Goal: Transaction & Acquisition: Purchase product/service

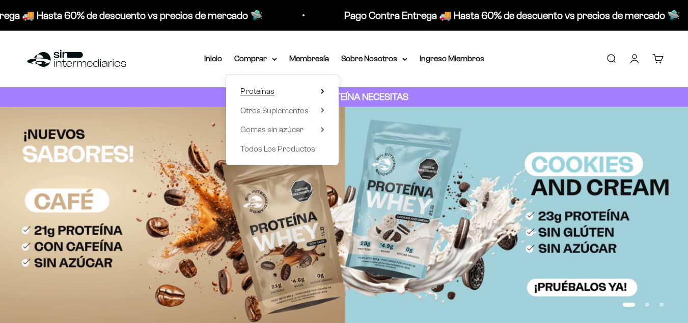
click at [292, 88] on summary "Proteínas" at bounding box center [283, 91] width 84 height 13
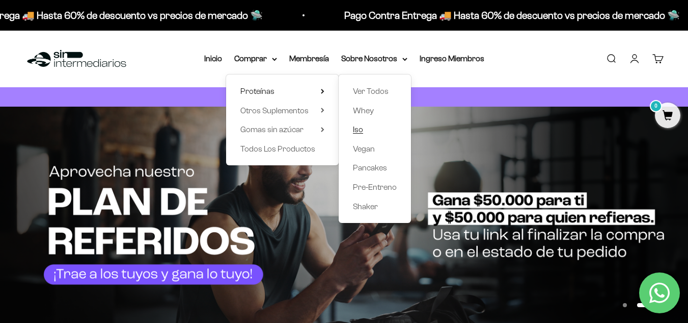
click at [361, 131] on span "Iso" at bounding box center [358, 129] width 10 height 9
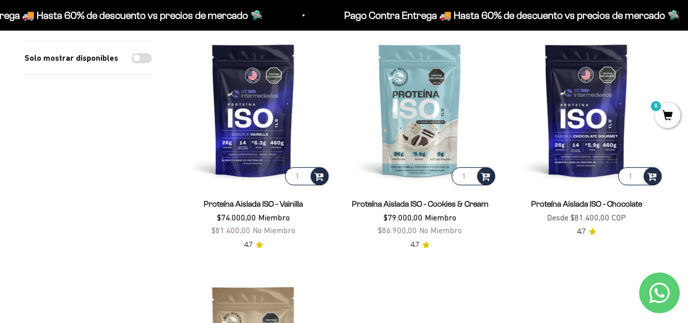
scroll to position [153, 0]
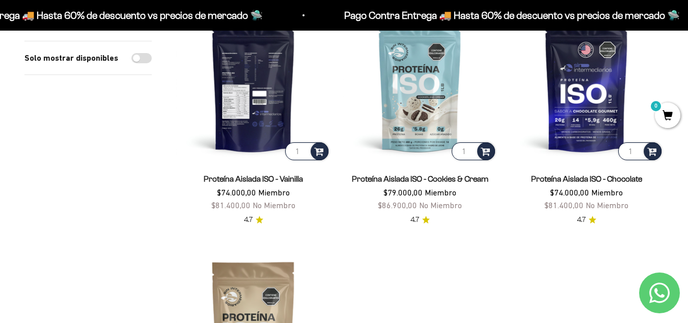
click at [275, 129] on img at bounding box center [253, 85] width 154 height 154
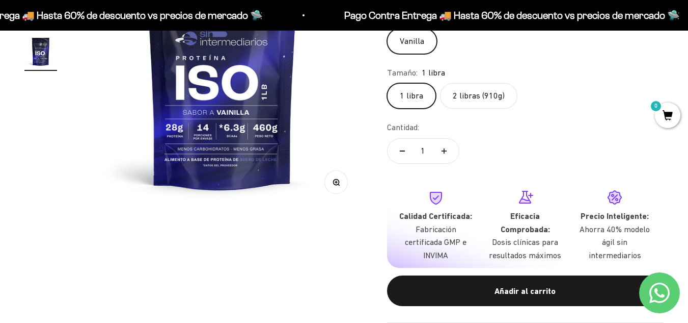
click at [482, 101] on label "2 libras (910g)" at bounding box center [478, 95] width 77 height 25
click at [387, 83] on input "2 libras (910g)" at bounding box center [387, 83] width 1 height 1
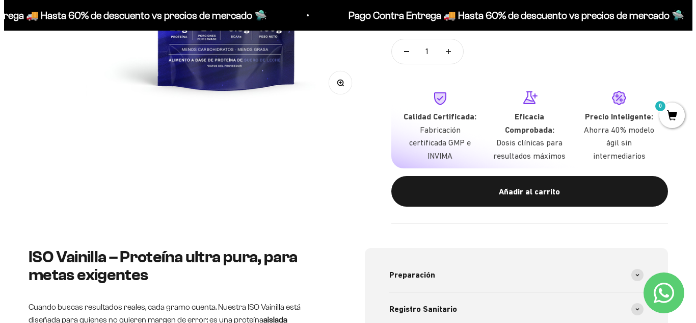
scroll to position [306, 0]
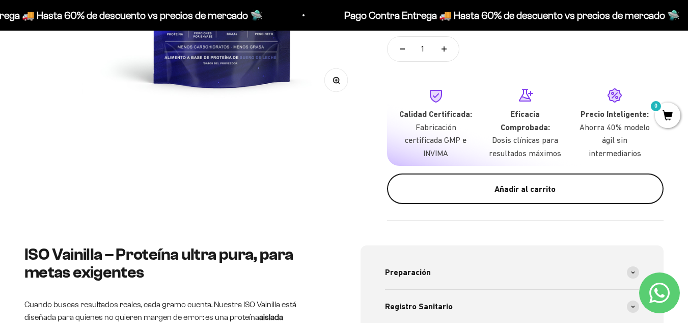
click at [515, 191] on div "Añadir al carrito" at bounding box center [526, 188] width 236 height 13
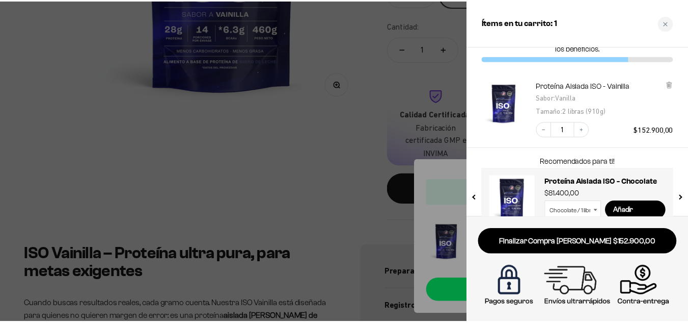
scroll to position [53, 0]
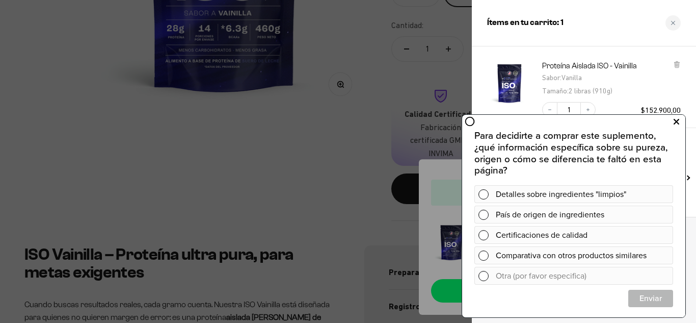
click at [678, 122] on icon at bounding box center [677, 121] width 6 height 13
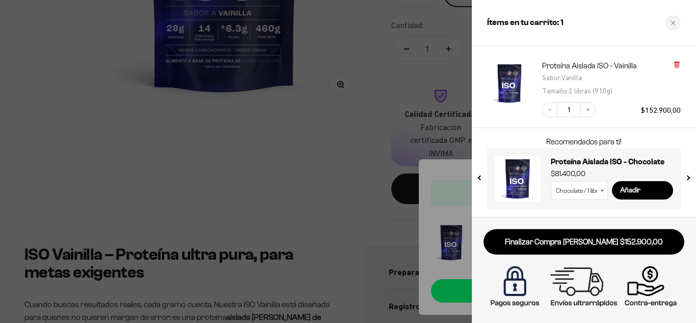
click at [676, 66] on icon at bounding box center [677, 63] width 2 height 5
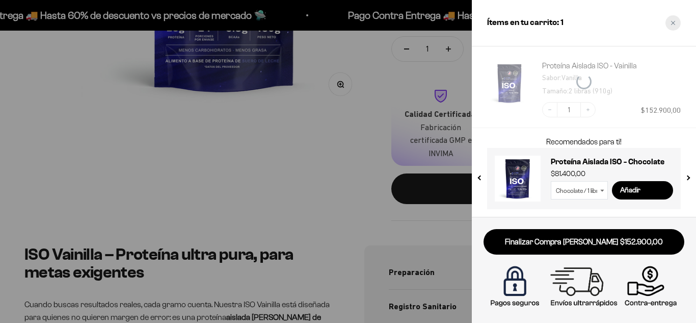
click at [670, 19] on div "Close cart" at bounding box center [672, 22] width 15 height 15
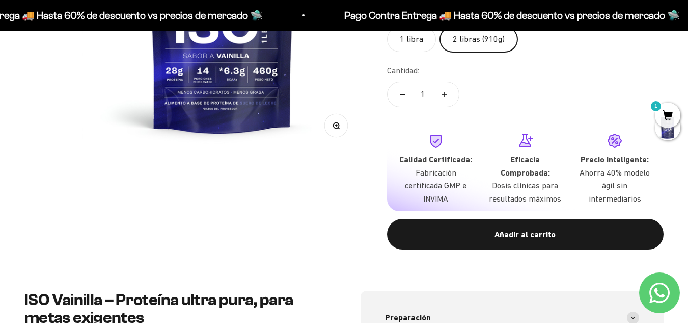
scroll to position [153, 0]
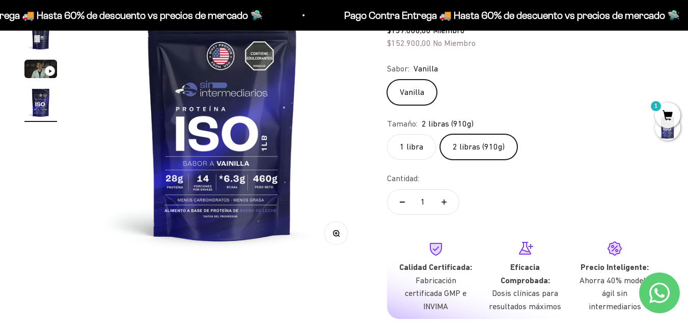
click at [406, 139] on label "1 libra" at bounding box center [411, 146] width 49 height 25
click at [387, 134] on input "1 libra" at bounding box center [387, 134] width 1 height 1
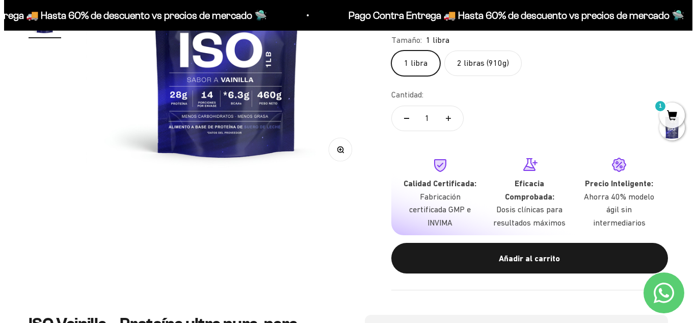
scroll to position [255, 0]
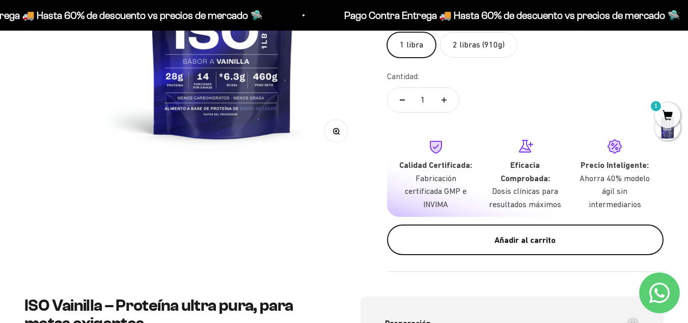
click at [463, 235] on div "Añadir al carrito" at bounding box center [526, 239] width 236 height 13
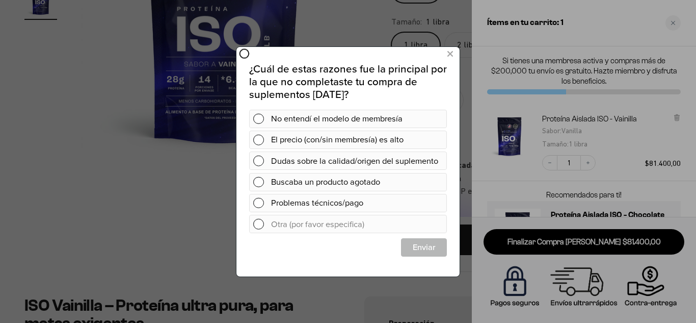
scroll to position [0, 0]
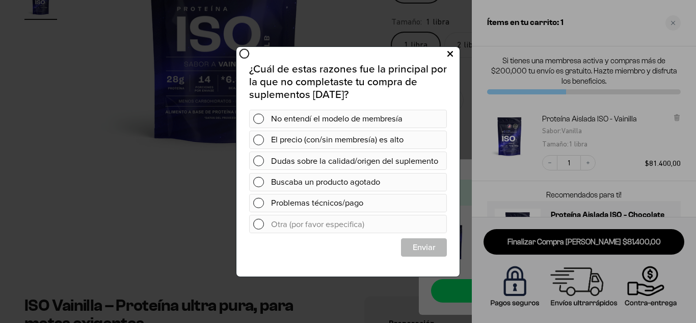
click at [448, 55] on icon at bounding box center [450, 54] width 6 height 14
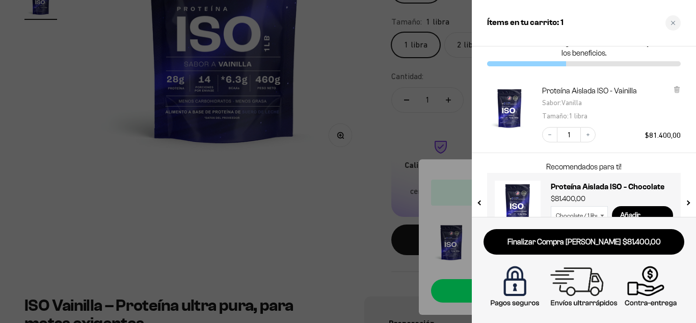
scroll to position [53, 0]
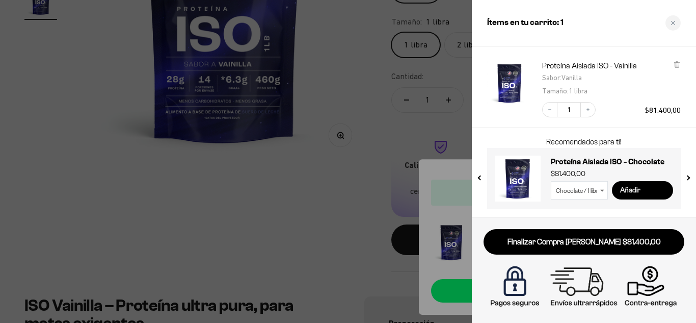
click at [635, 189] on input "Añadir" at bounding box center [642, 190] width 61 height 18
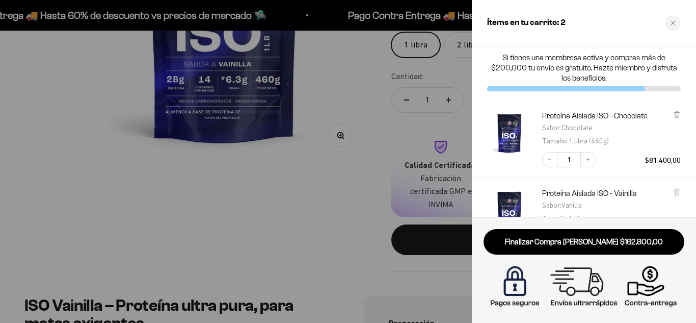
scroll to position [0, 0]
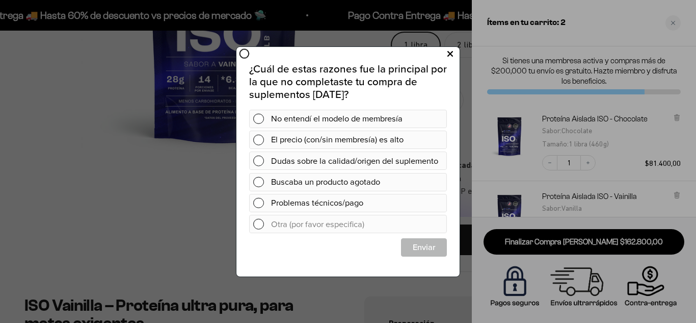
click at [449, 51] on icon at bounding box center [450, 54] width 6 height 14
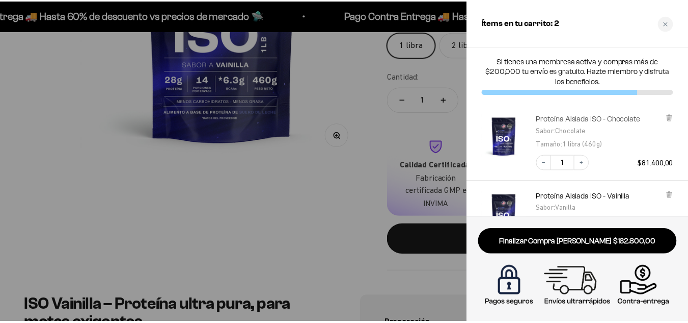
scroll to position [130, 0]
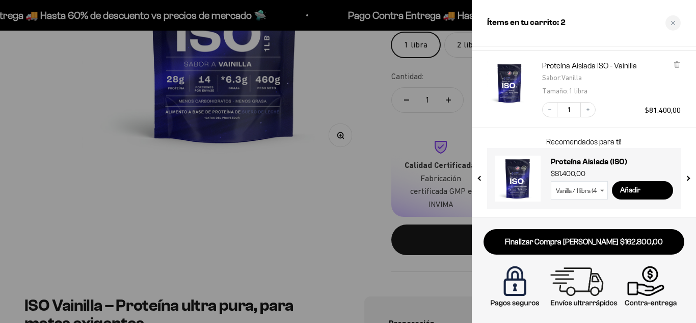
click at [352, 194] on div at bounding box center [348, 161] width 696 height 323
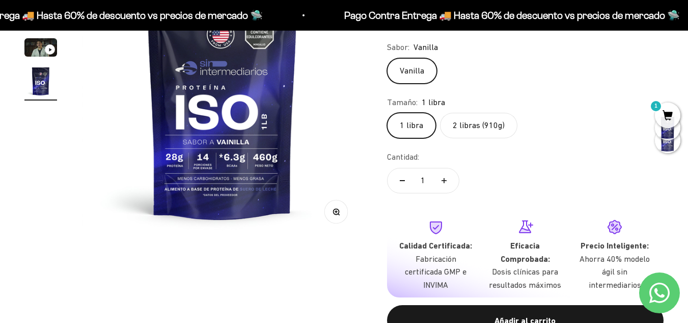
scroll to position [0, 0]
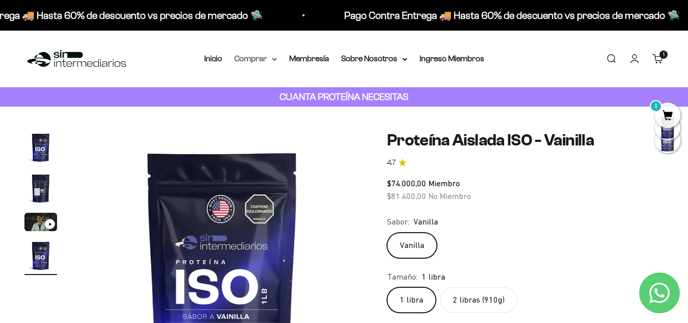
click at [256, 57] on summary "Comprar" at bounding box center [255, 58] width 43 height 13
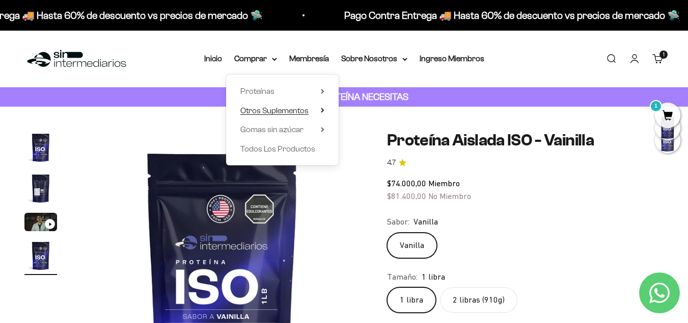
click at [309, 109] on span "Otros Suplementos" at bounding box center [275, 110] width 68 height 13
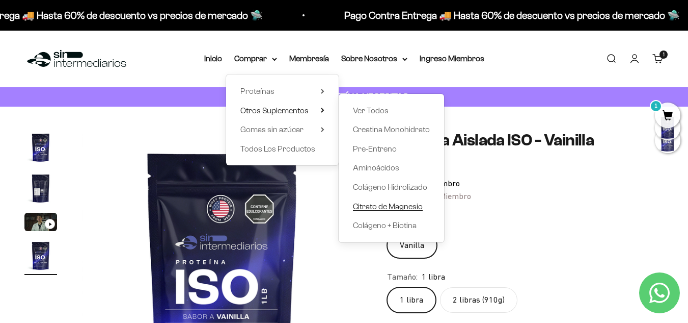
click at [389, 205] on span "Citrato de Magnesio" at bounding box center [388, 206] width 70 height 9
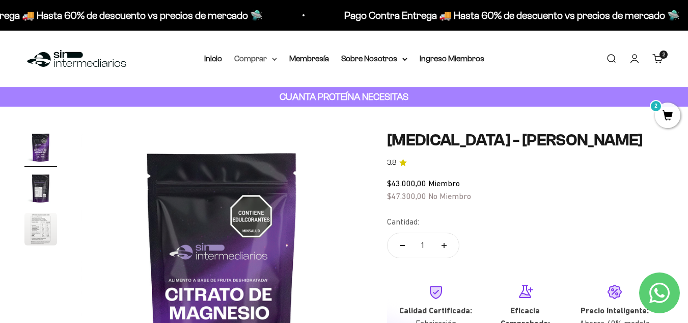
click at [257, 57] on summary "Comprar" at bounding box center [255, 58] width 43 height 13
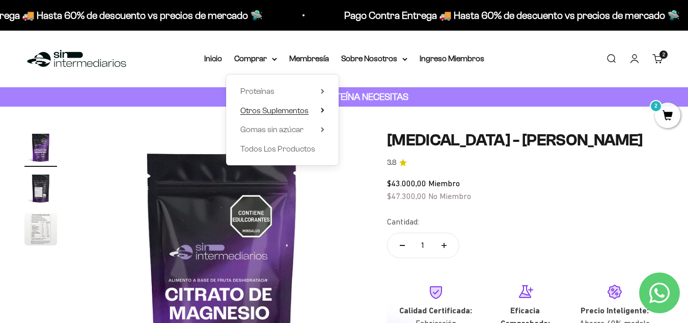
click at [322, 112] on icon at bounding box center [323, 110] width 4 height 5
click at [324, 91] on icon at bounding box center [323, 91] width 2 height 4
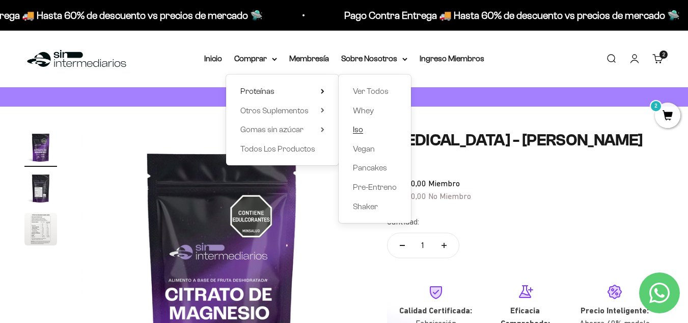
click at [363, 127] on span "Iso" at bounding box center [358, 129] width 10 height 9
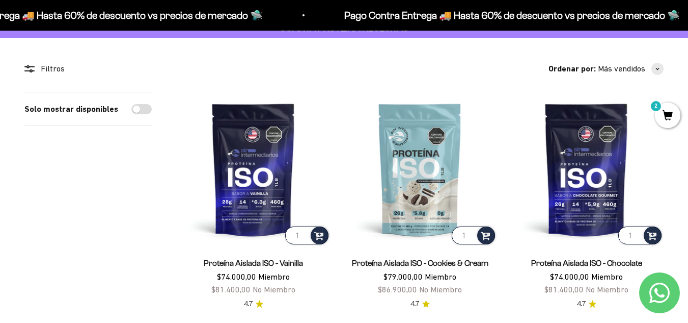
scroll to position [51, 0]
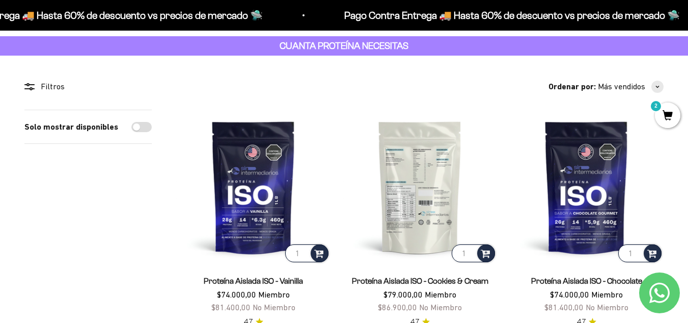
click at [449, 168] on img at bounding box center [420, 187] width 154 height 154
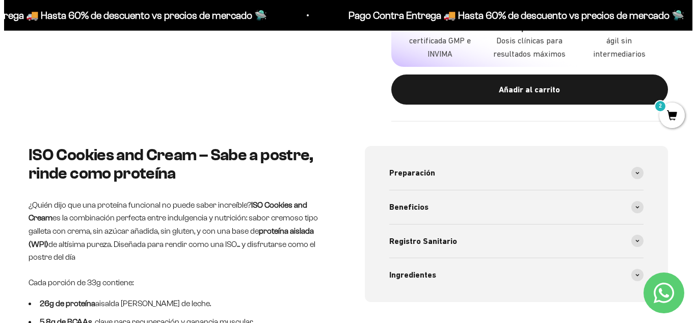
scroll to position [408, 0]
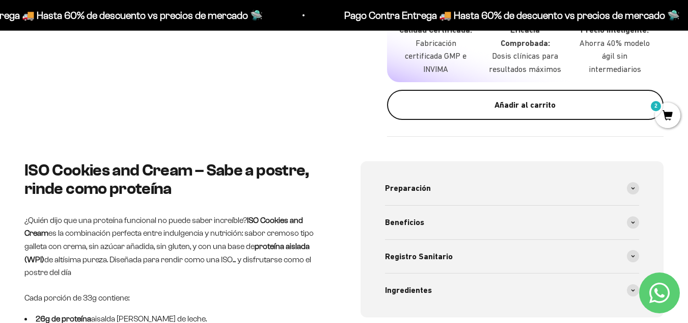
click at [496, 115] on button "Añadir al carrito" at bounding box center [525, 105] width 277 height 31
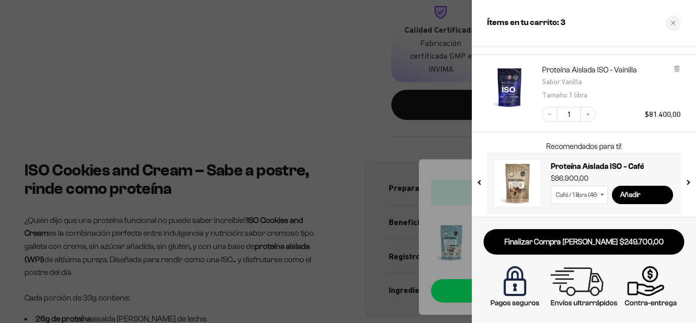
scroll to position [198, 0]
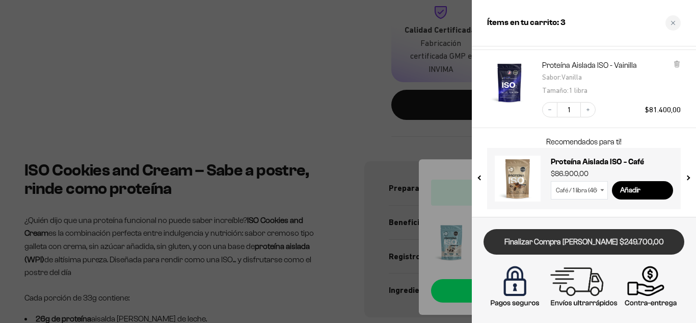
click at [549, 233] on link "Finalizar Compra [PERSON_NAME] $249.700,00" at bounding box center [584, 242] width 201 height 26
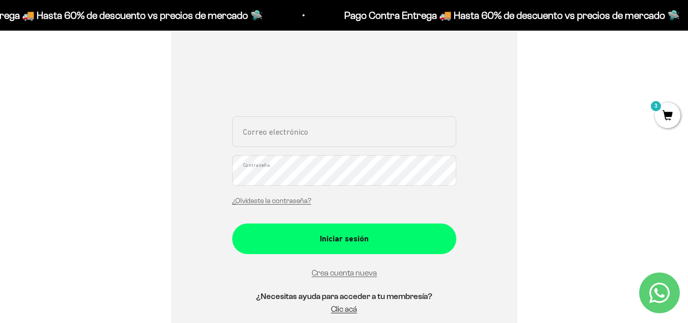
scroll to position [153, 0]
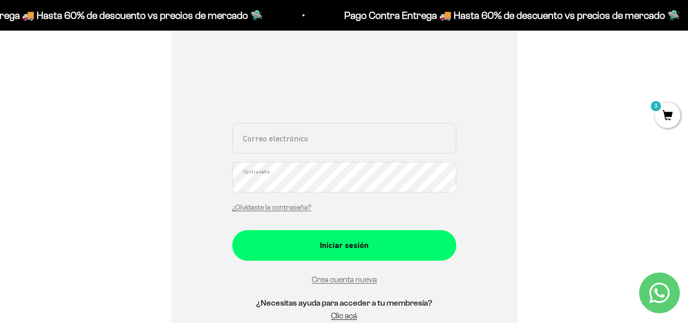
click at [370, 139] on input "Correo electrónico" at bounding box center [344, 138] width 224 height 31
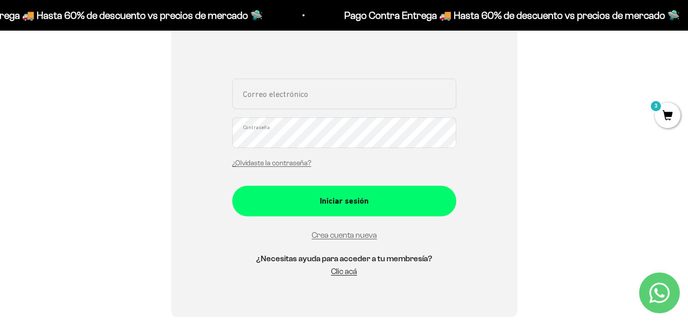
scroll to position [204, 0]
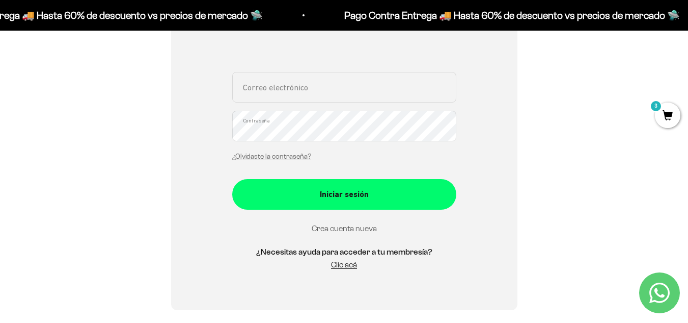
click at [332, 227] on link "Crea cuenta nueva" at bounding box center [344, 228] width 65 height 9
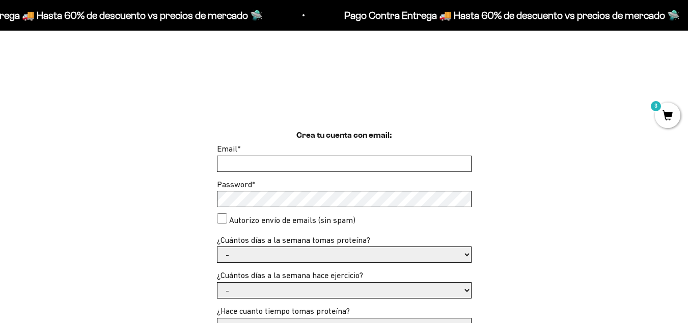
scroll to position [204, 0]
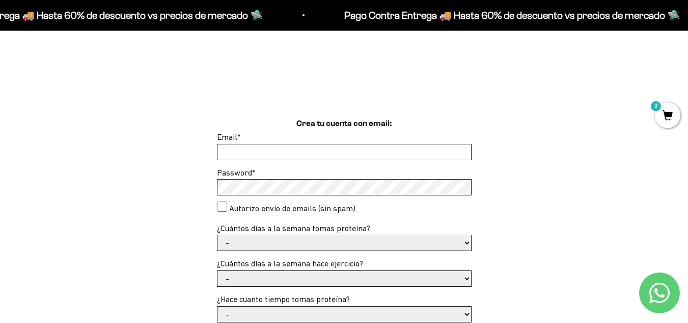
click at [309, 154] on input "Email *" at bounding box center [345, 151] width 254 height 15
type input "[EMAIL_ADDRESS][DOMAIN_NAME]"
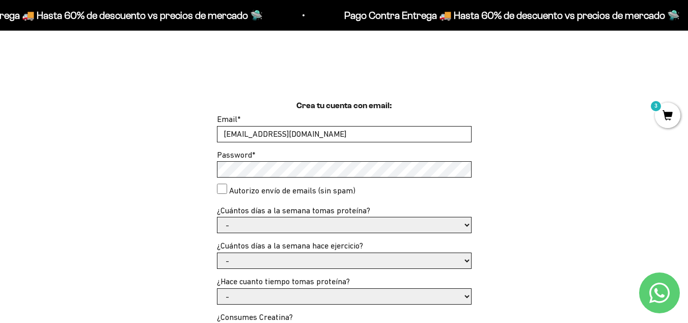
scroll to position [230, 0]
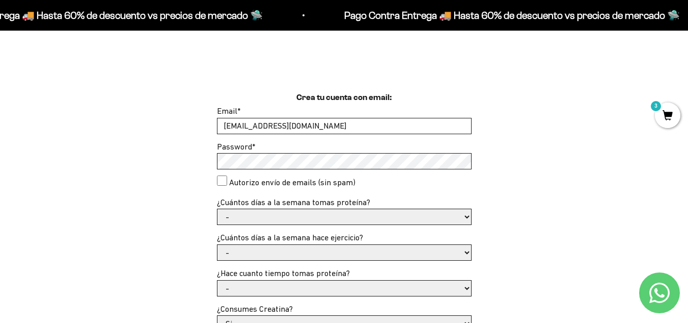
click at [286, 216] on select "- 1 o 2 3 a 5 6 o 7" at bounding box center [345, 216] width 254 height 15
select select "3 a 5"
click at [218, 209] on select "- 1 o 2 3 a 5 6 o 7" at bounding box center [345, 216] width 254 height 15
click at [309, 254] on select "- No hago 1 a 2 días 3 a 5 días 6 o 7 días" at bounding box center [345, 252] width 254 height 15
click at [169, 244] on div "Crea tu cuenta con email: Email * isabelaraflor@hotmail.com Password * Autorizo…" at bounding box center [343, 282] width 639 height 383
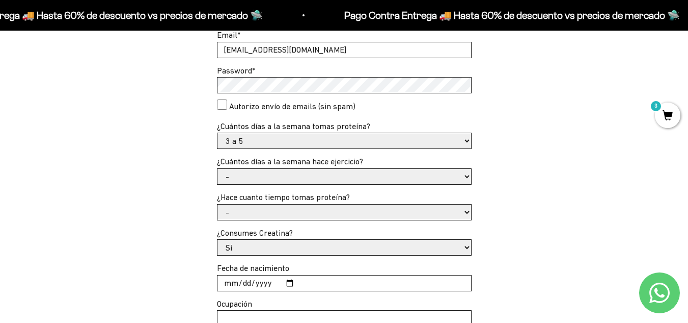
scroll to position [332, 0]
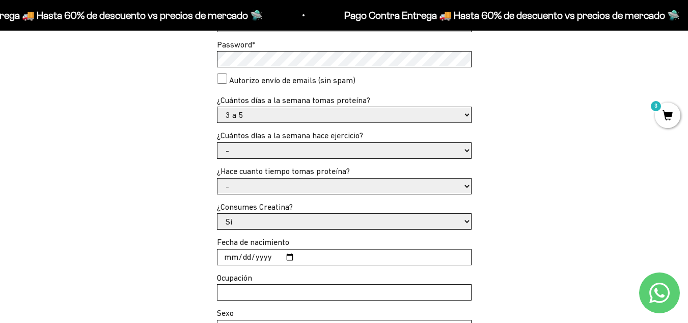
click at [336, 145] on select "- No hago 1 a 2 días 3 a 5 días 6 o 7 días" at bounding box center [345, 150] width 254 height 15
select select "3 a 5 días"
click at [218, 143] on select "- No hago 1 a 2 días 3 a 5 días 6 o 7 días" at bounding box center [345, 150] width 254 height 15
click at [254, 188] on select "- Apenas estoy empezando Menos de 6 meses Más de 6 meses Hace más de un año" at bounding box center [345, 185] width 254 height 15
select select "Menos de 6 meses"
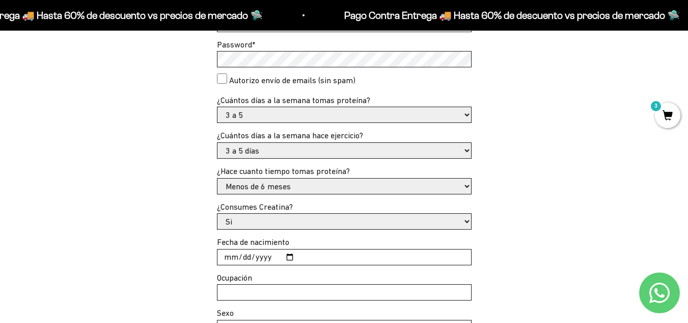
click at [218, 178] on select "- Apenas estoy empezando Menos de 6 meses Más de 6 meses Hace más de un año" at bounding box center [345, 185] width 254 height 15
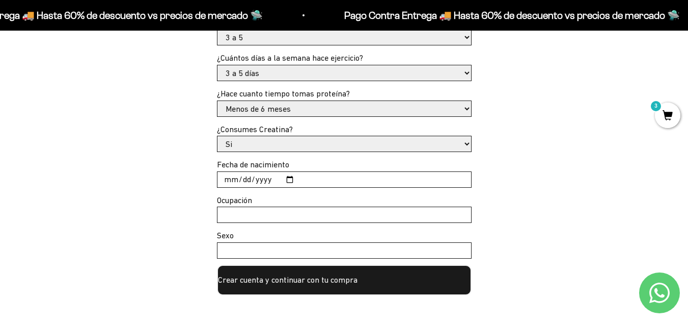
scroll to position [434, 0]
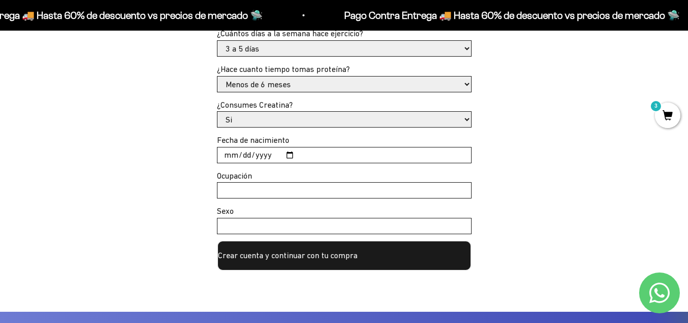
click at [280, 155] on input "Fecha de nacimiento" at bounding box center [345, 154] width 254 height 15
type input "2000-01-19"
click at [269, 189] on input "Ocupación" at bounding box center [345, 189] width 254 height 15
type input "Consultora Funcional"
type input "G"
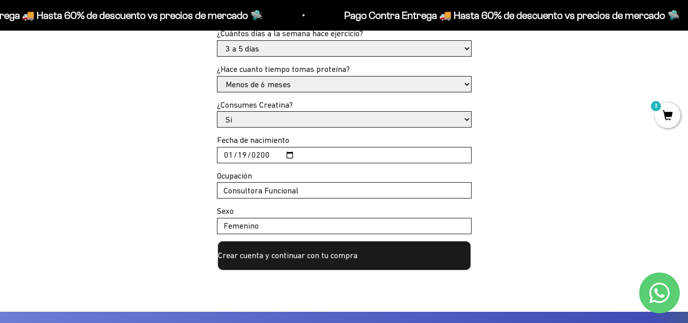
type input "Femenino"
click at [265, 259] on button "Crear cuenta y continuar con tu compra" at bounding box center [344, 255] width 255 height 31
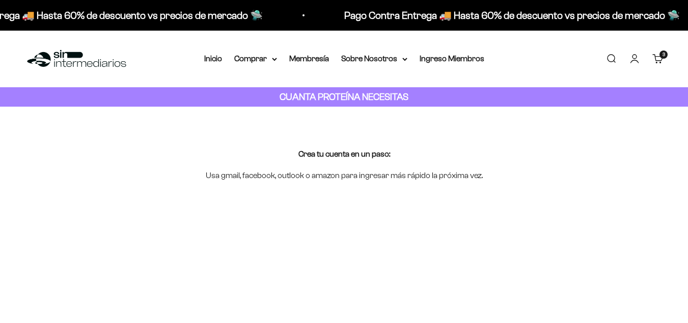
select select "3 a 5"
select select "3 a 5 días"
select select "Menos de 6 meses"
click at [237, 54] on summary "Comprar" at bounding box center [255, 58] width 43 height 13
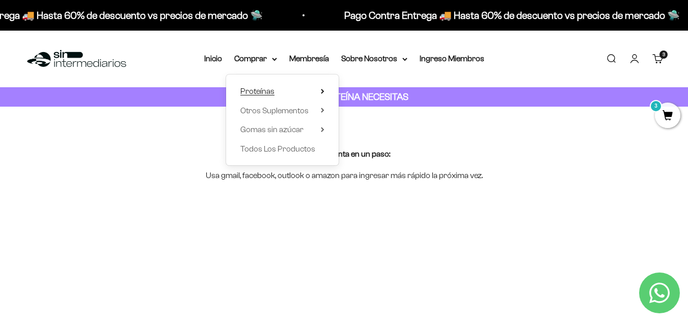
click at [273, 91] on span "Proteínas" at bounding box center [258, 91] width 34 height 9
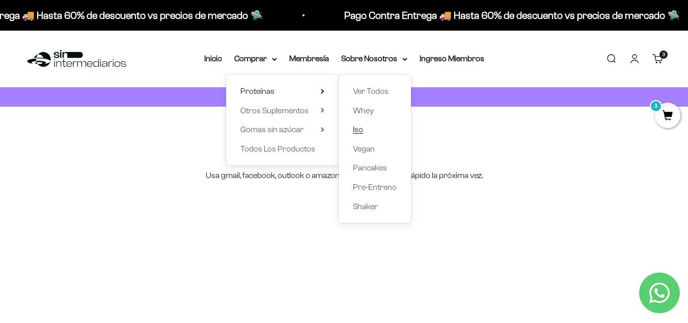
click at [378, 134] on link "Iso" at bounding box center [375, 129] width 44 height 13
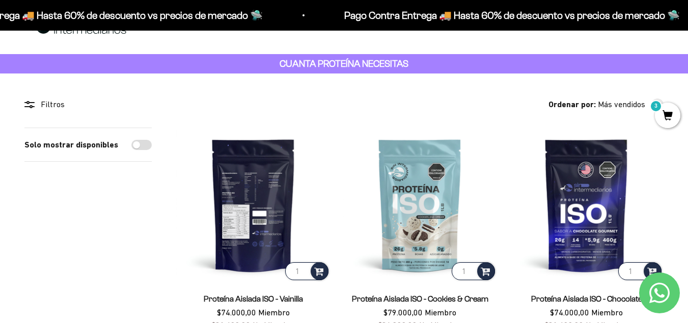
scroll to position [51, 0]
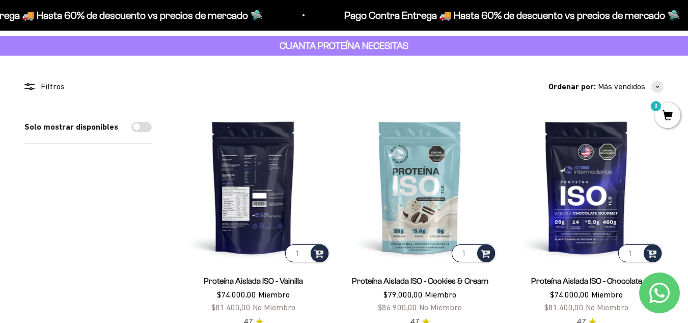
click at [276, 185] on img at bounding box center [253, 187] width 154 height 154
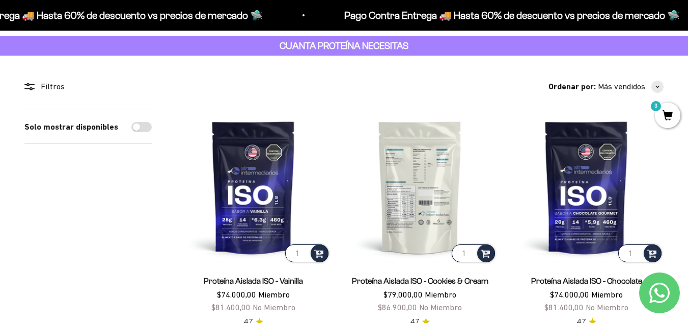
click at [407, 185] on img at bounding box center [420, 187] width 154 height 154
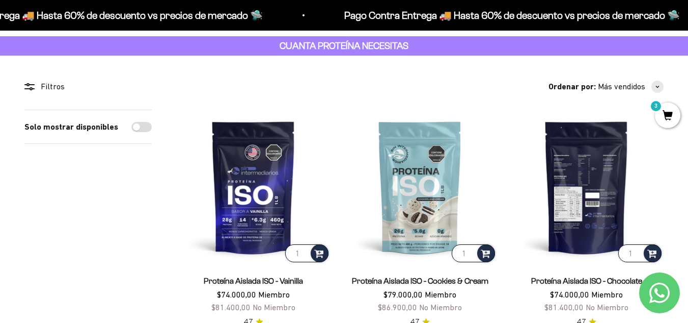
click at [578, 182] on img at bounding box center [587, 187] width 154 height 154
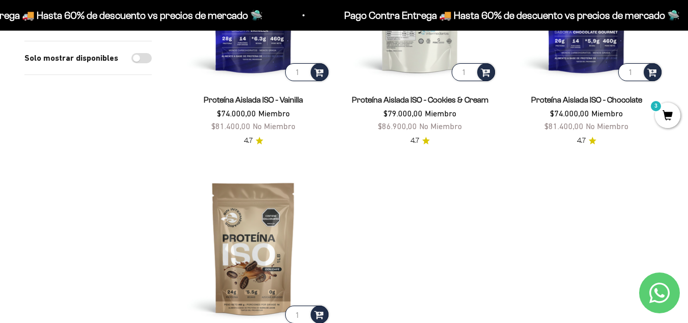
scroll to position [255, 0]
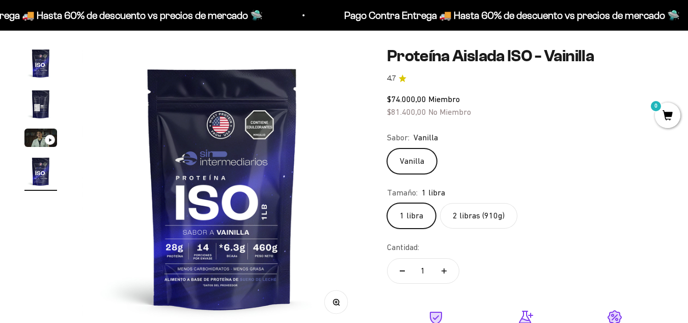
scroll to position [102, 0]
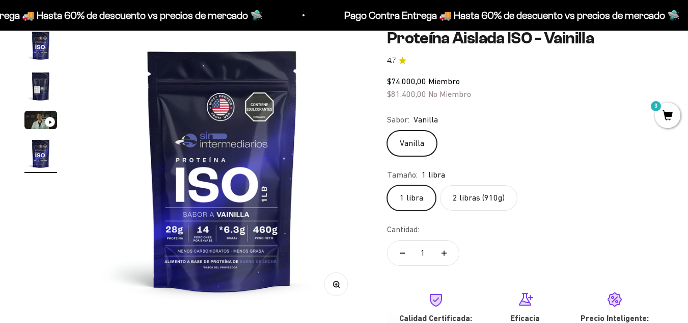
click at [40, 96] on img "Ir al artículo 2" at bounding box center [40, 86] width 33 height 33
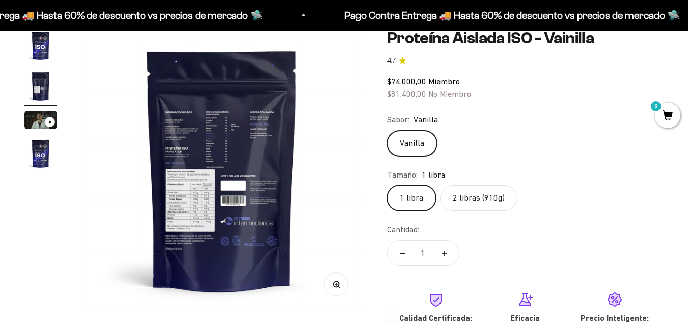
click at [209, 214] on img at bounding box center [222, 169] width 281 height 281
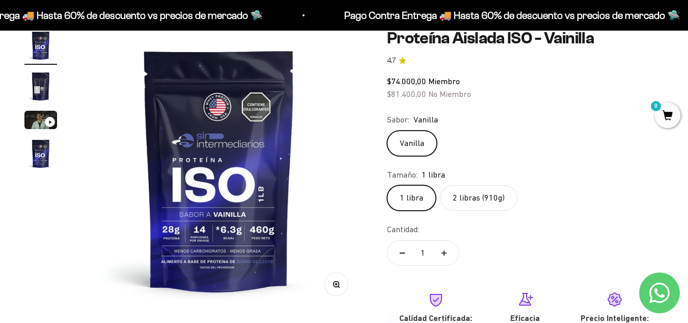
scroll to position [0, 0]
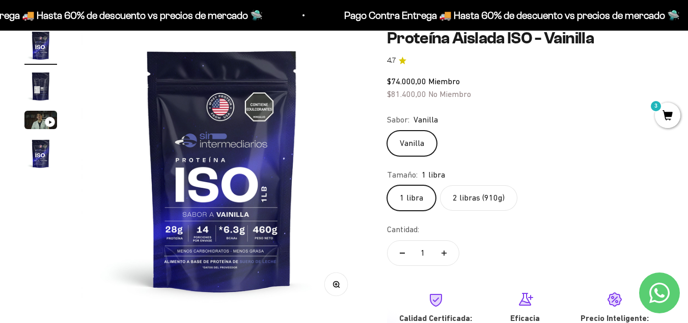
click at [348, 224] on img at bounding box center [222, 169] width 281 height 281
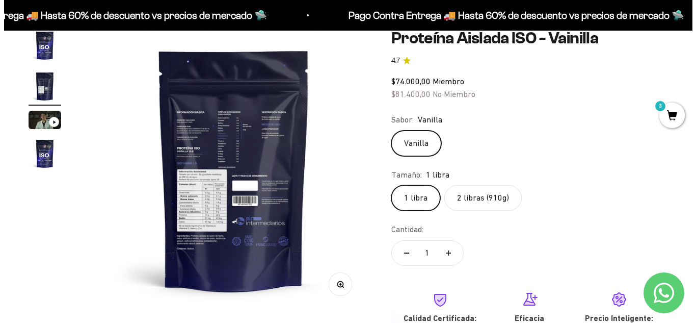
scroll to position [0, 287]
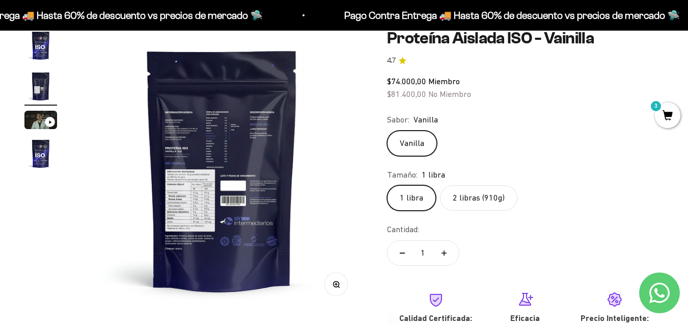
click at [334, 289] on button "Zoom" at bounding box center [336, 284] width 23 height 23
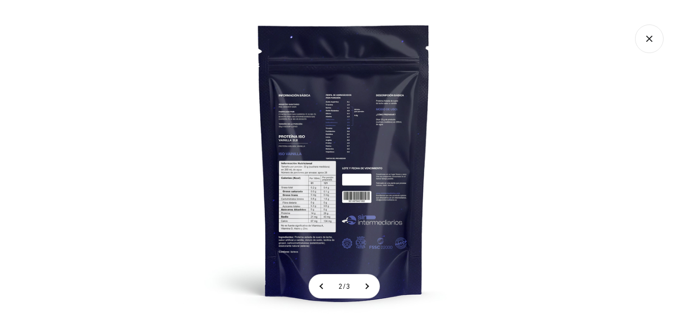
click at [303, 204] on img at bounding box center [344, 161] width 323 height 323
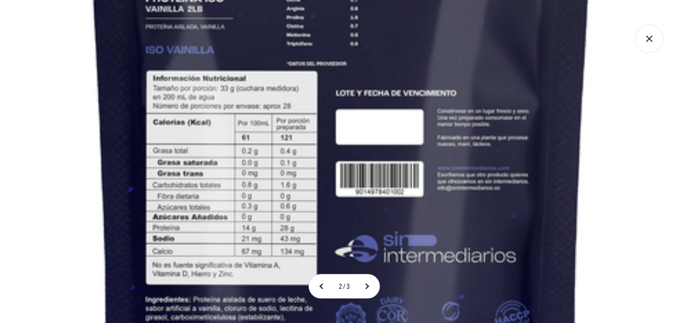
click at [324, 208] on img at bounding box center [342, 73] width 968 height 968
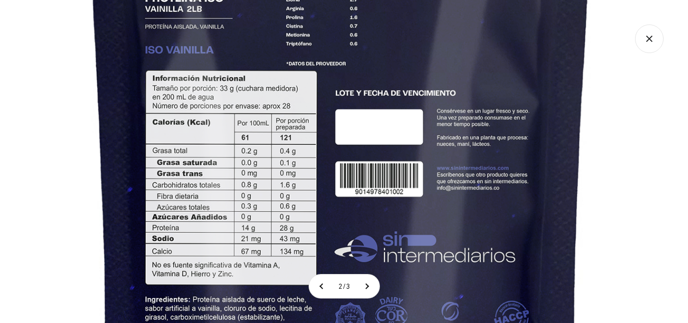
click at [644, 38] on icon "Cerrar galería" at bounding box center [649, 38] width 29 height 29
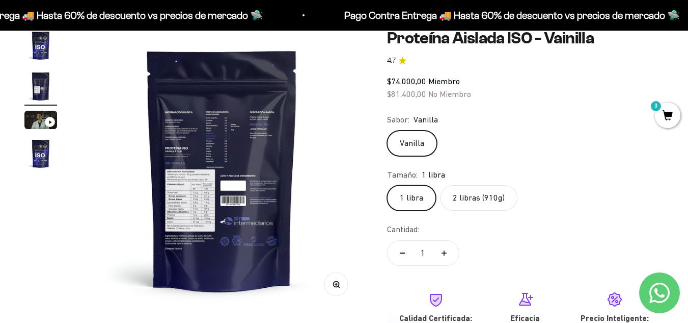
click at [662, 111] on span "3" at bounding box center [667, 114] width 25 height 25
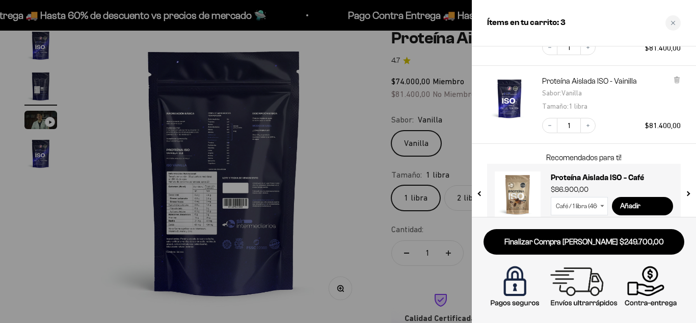
scroll to position [198, 0]
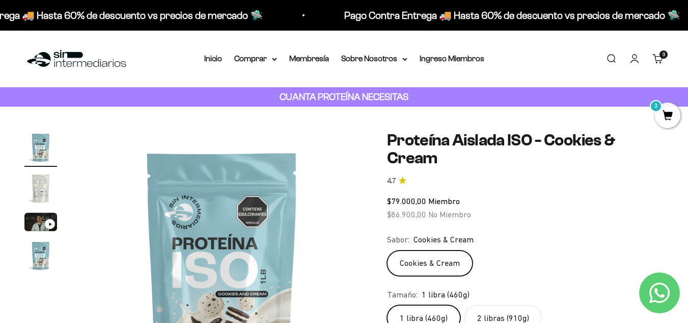
click at [32, 185] on img "Ir al artículo 2" at bounding box center [40, 188] width 33 height 33
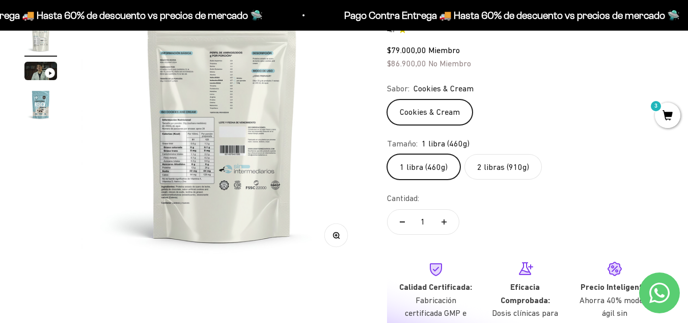
scroll to position [153, 0]
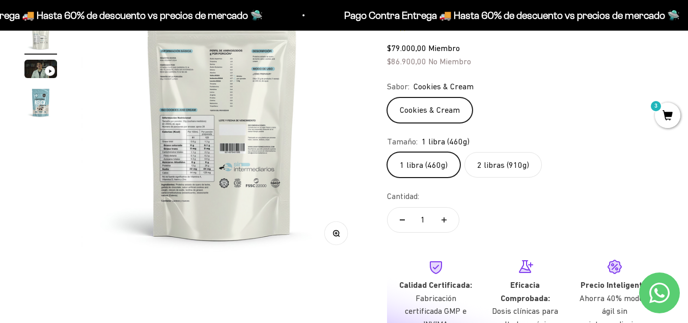
click at [342, 231] on button "Zoom" at bounding box center [336, 233] width 23 height 23
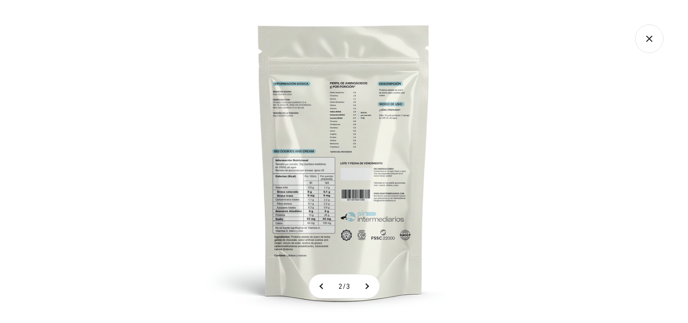
click at [312, 193] on img at bounding box center [344, 161] width 323 height 323
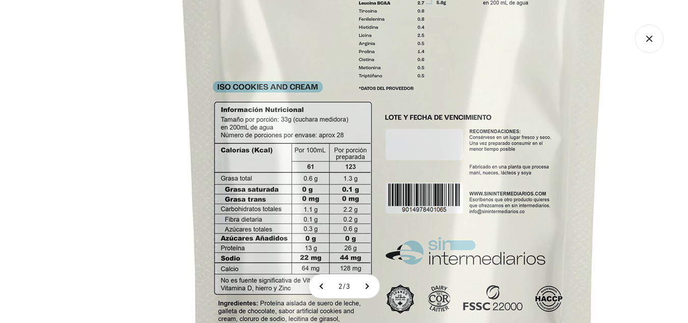
click at [645, 142] on img at bounding box center [394, 112] width 815 height 815
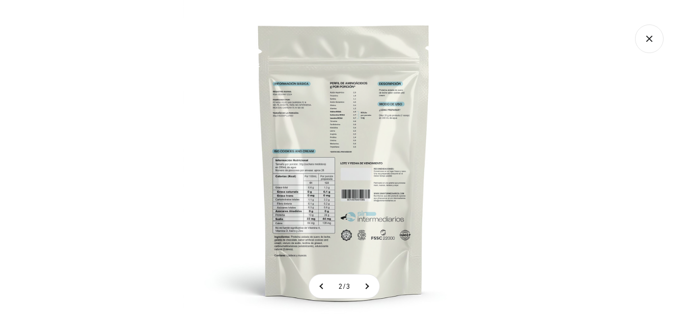
click at [181, 127] on div at bounding box center [344, 161] width 688 height 323
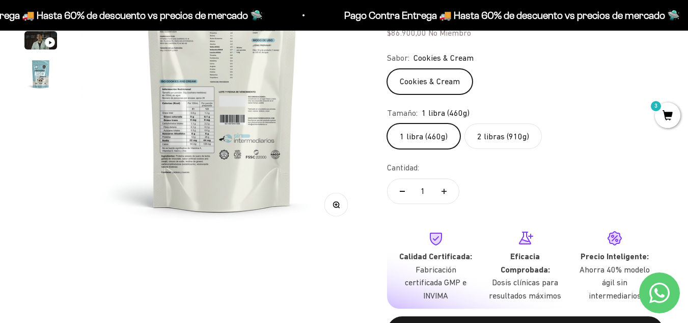
scroll to position [204, 0]
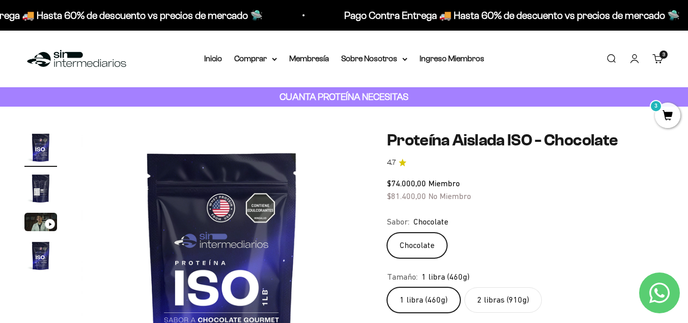
click at [49, 196] on img "Ir al artículo 2" at bounding box center [40, 188] width 33 height 33
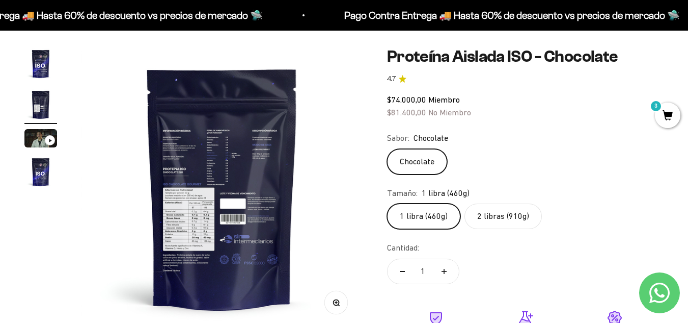
scroll to position [102, 0]
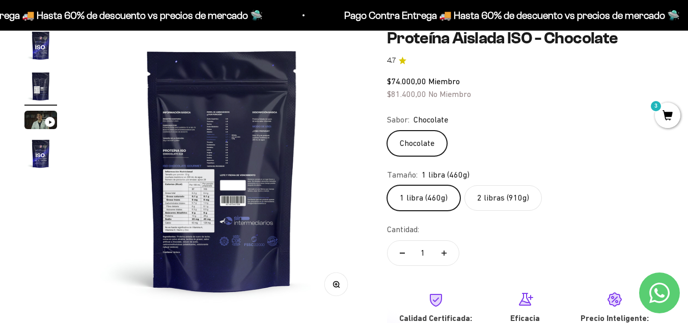
click at [337, 286] on circle "button" at bounding box center [336, 284] width 6 height 6
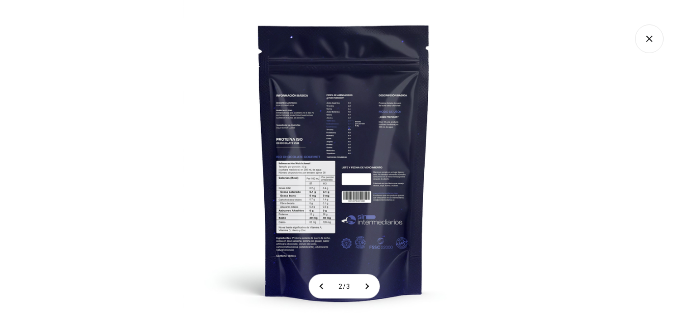
click at [314, 207] on img at bounding box center [344, 161] width 323 height 323
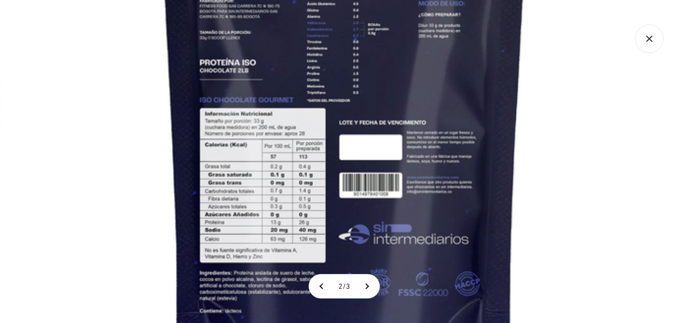
click at [311, 207] on img at bounding box center [345, 110] width 688 height 688
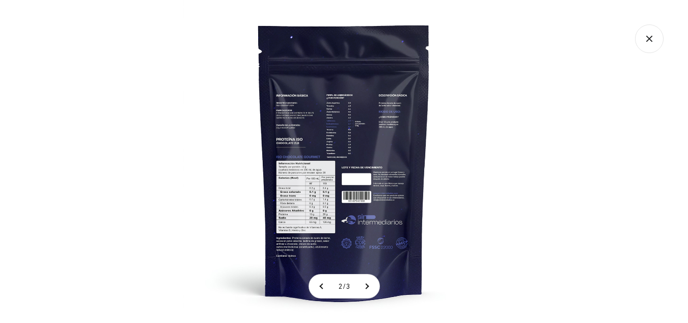
click at [175, 192] on div at bounding box center [344, 161] width 688 height 323
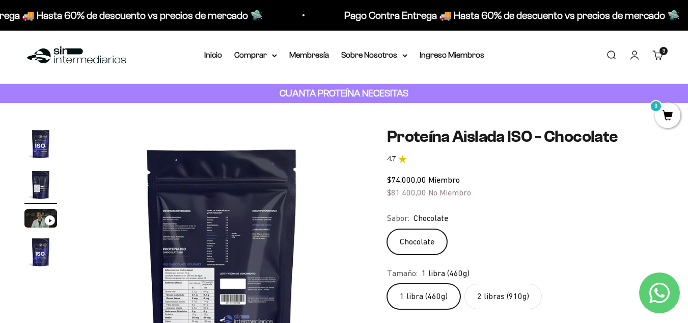
scroll to position [0, 0]
